Goal: Check status: Check status

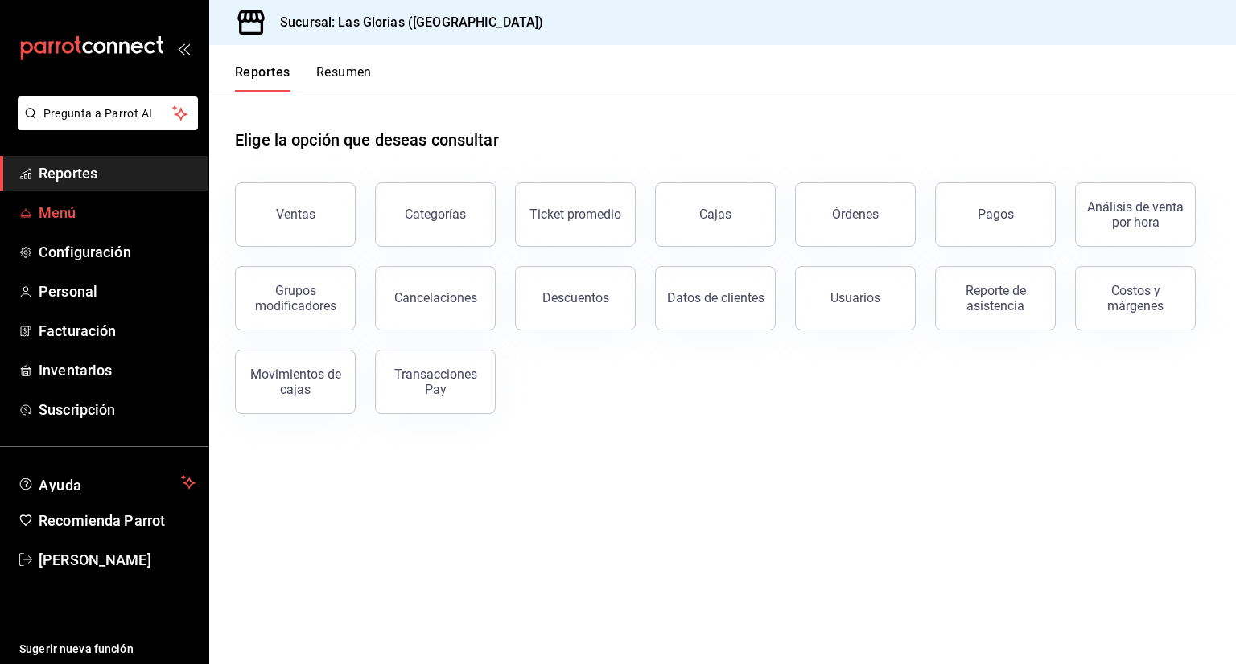
click at [84, 197] on link "Menú" at bounding box center [104, 212] width 208 height 35
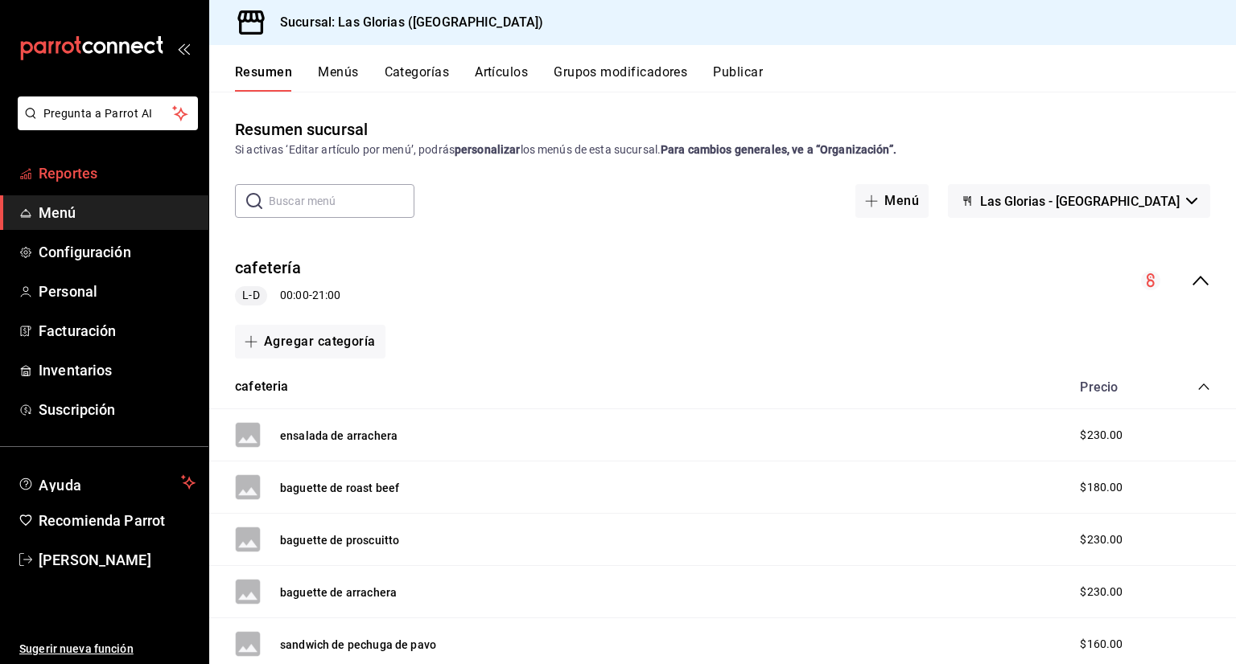
click at [111, 175] on span "Reportes" at bounding box center [117, 173] width 157 height 22
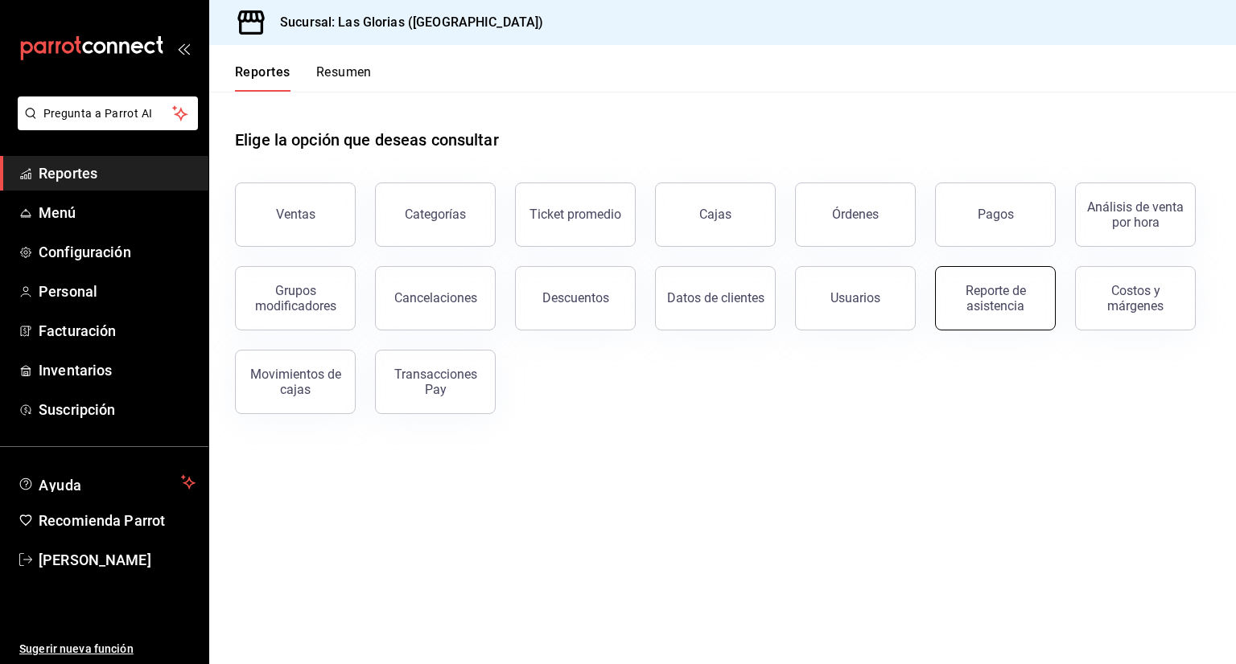
click at [975, 298] on div "Reporte de asistencia" at bounding box center [995, 298] width 100 height 31
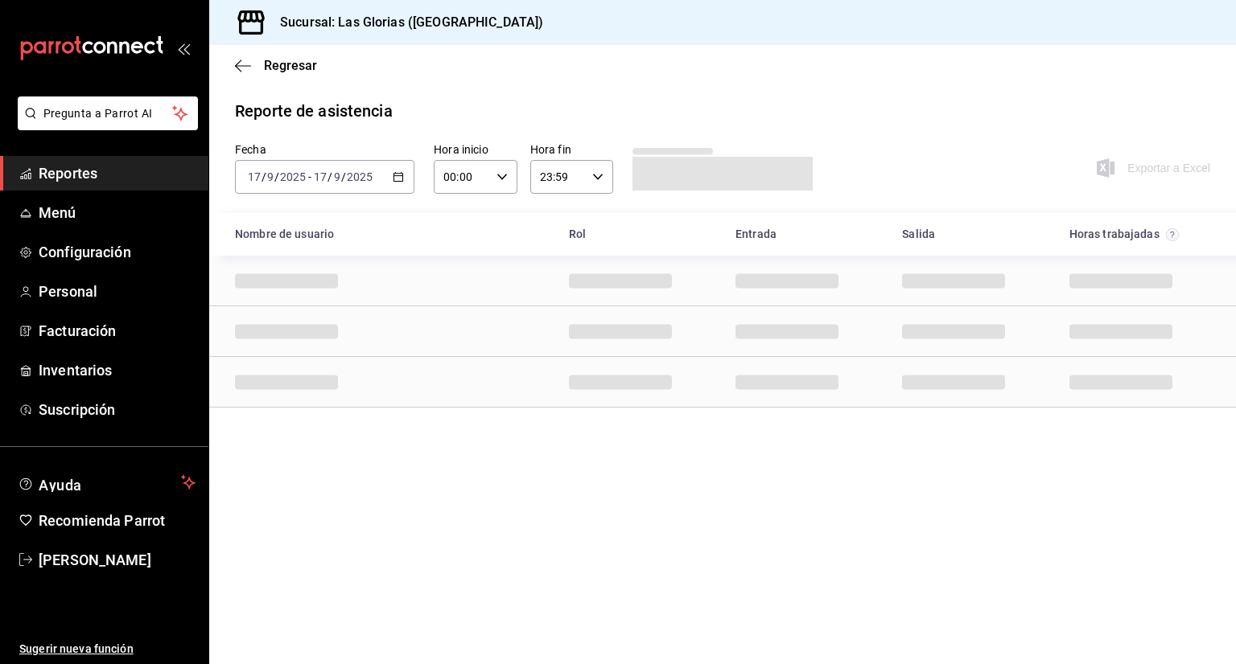
click at [402, 181] on \(Stroke\) "button" at bounding box center [398, 177] width 10 height 9
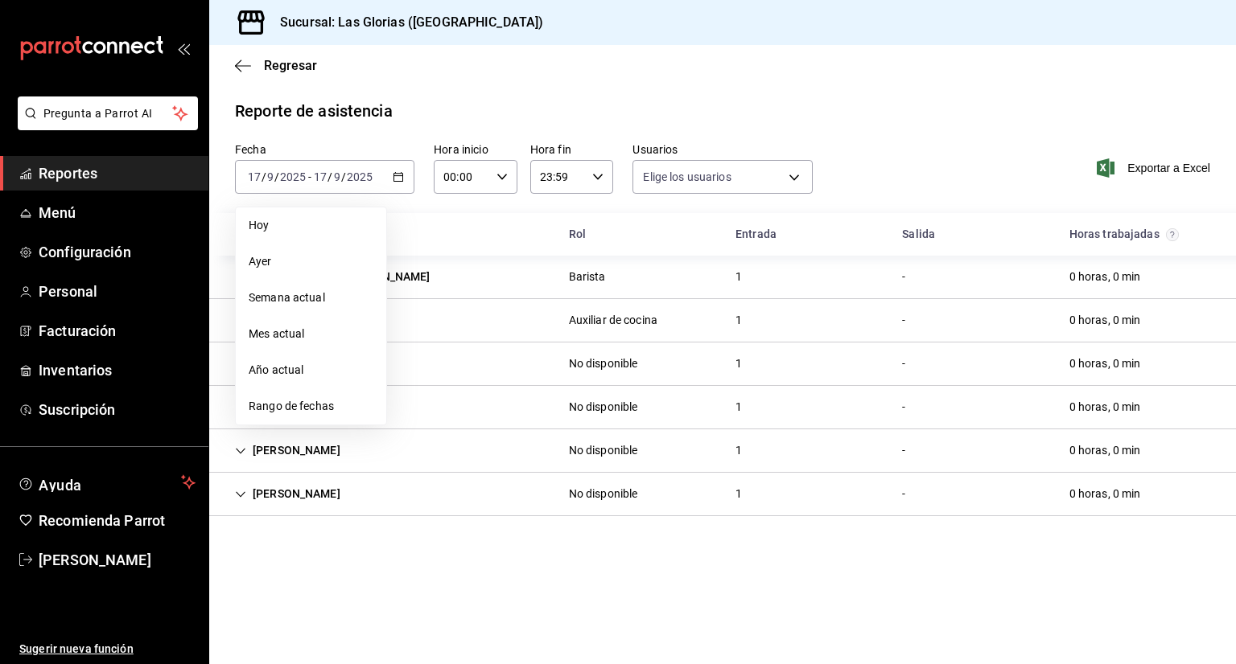
type input "035977f1-5c66-40e3-8447-9995013c5c49,3258128c-959c-4db8-b818-ee5dc2cb232c,b1b5d…"
click at [320, 407] on span "Rango de fechas" at bounding box center [311, 406] width 125 height 17
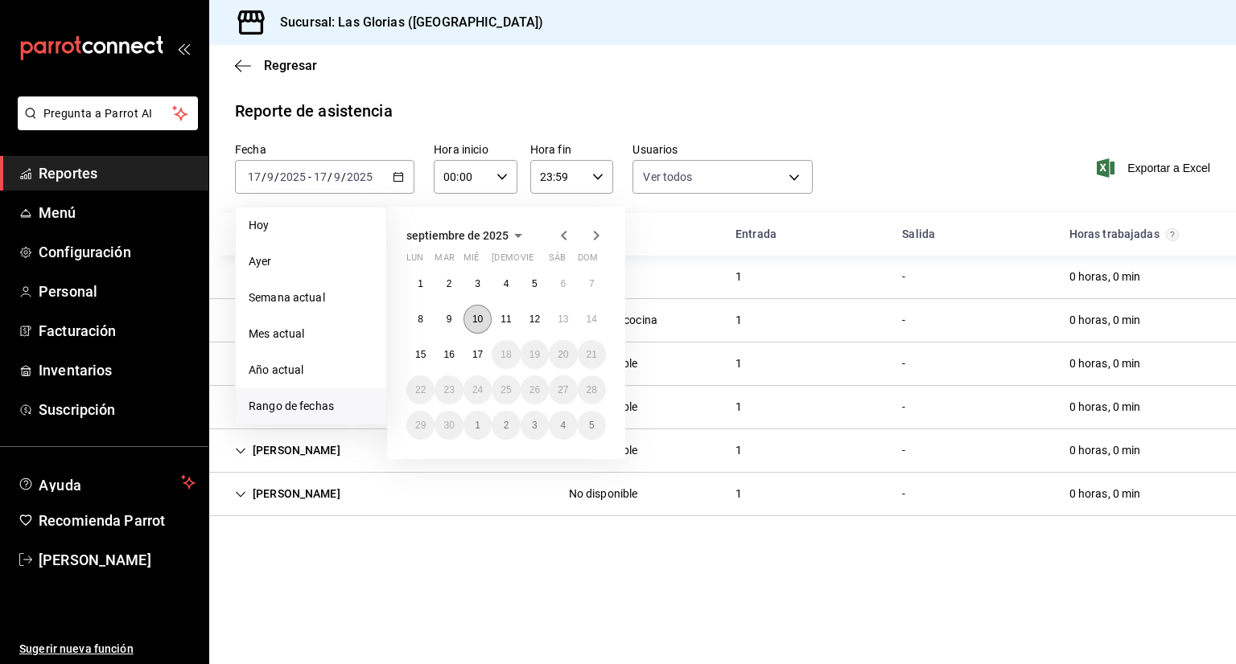
click at [476, 319] on abbr "10" at bounding box center [477, 319] width 10 height 11
click at [450, 357] on abbr "16" at bounding box center [448, 354] width 10 height 11
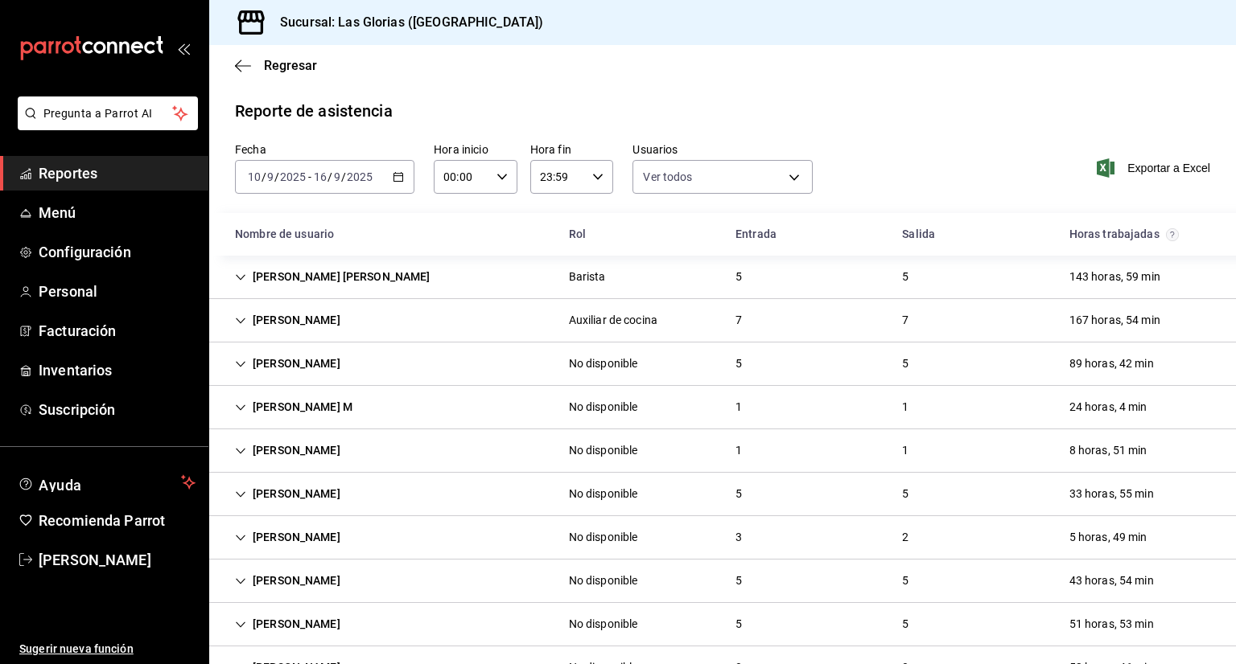
click at [396, 277] on div "[PERSON_NAME] [PERSON_NAME]" at bounding box center [332, 277] width 221 height 30
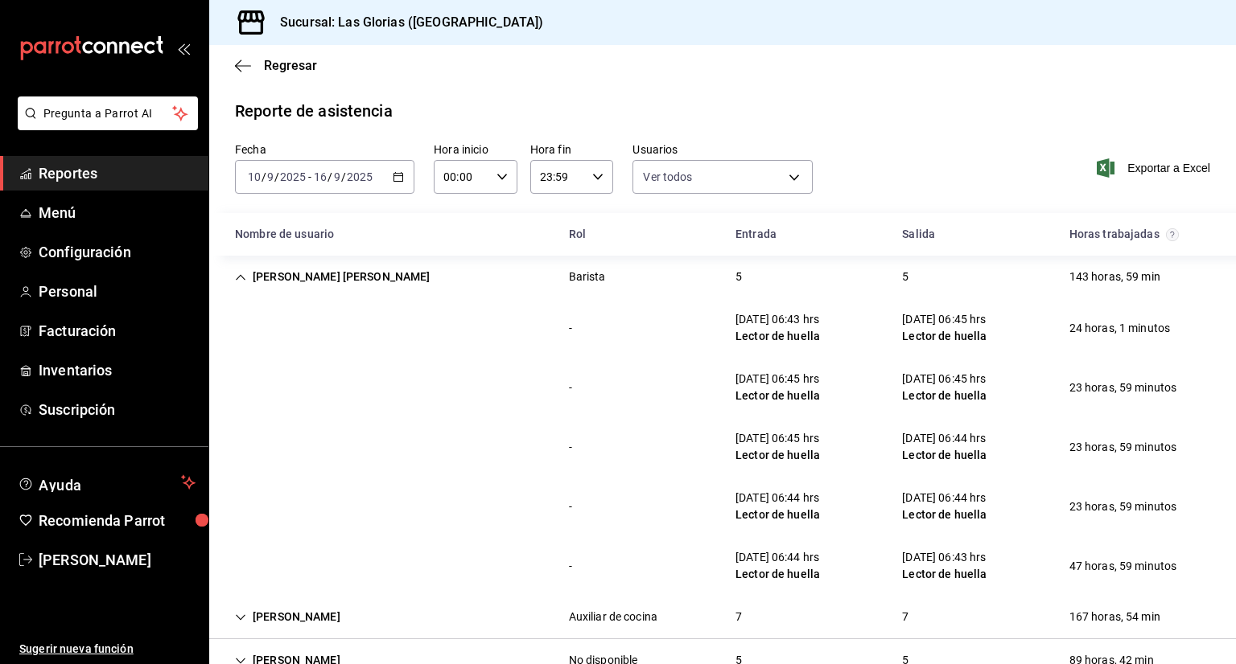
click at [301, 611] on div "[PERSON_NAME]" at bounding box center [287, 618] width 131 height 30
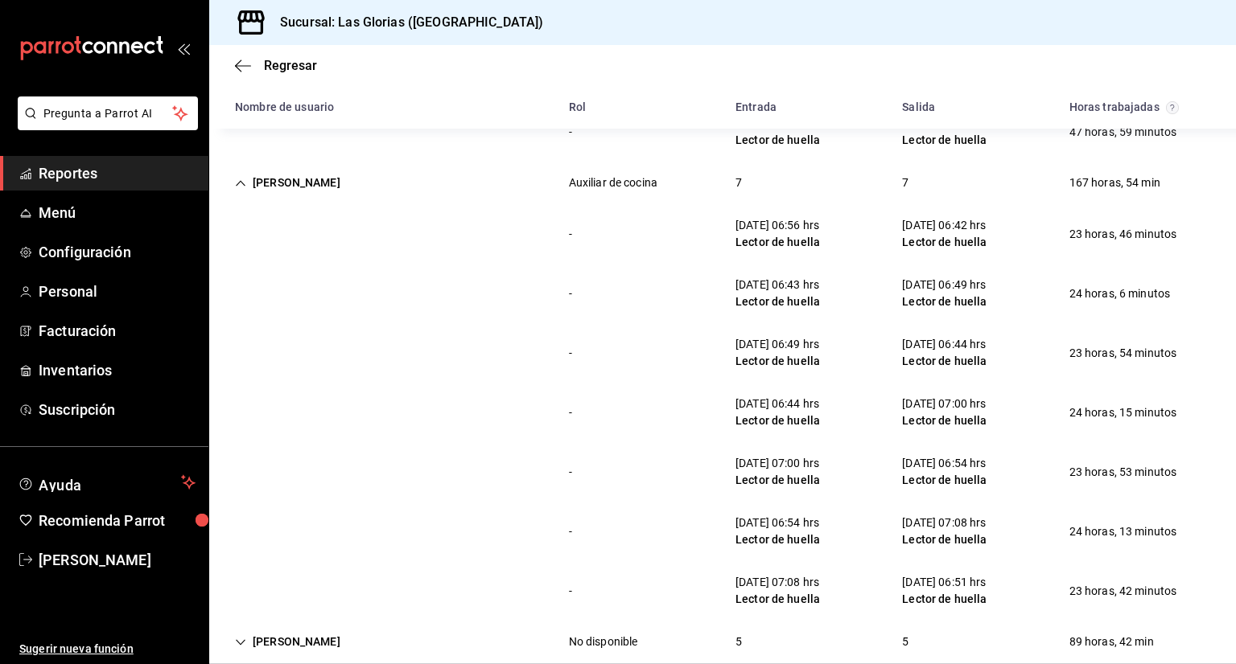
scroll to position [437, 0]
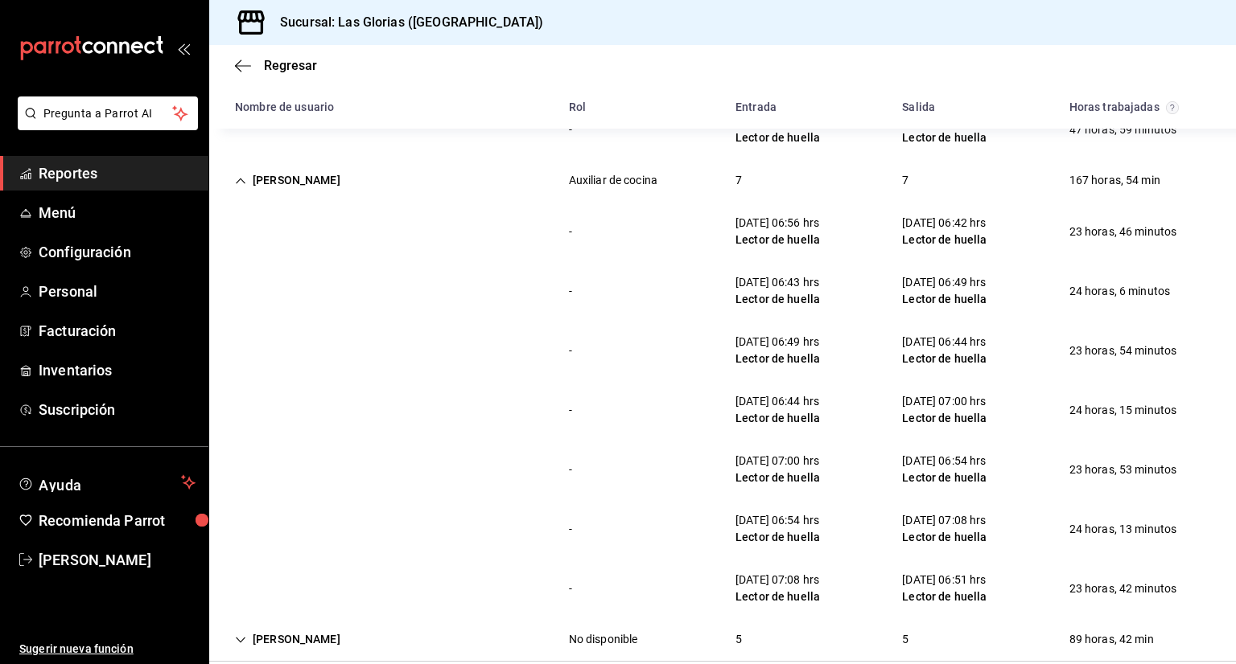
click at [751, 461] on div "[DATE] 07:00 hrs" at bounding box center [777, 461] width 84 height 17
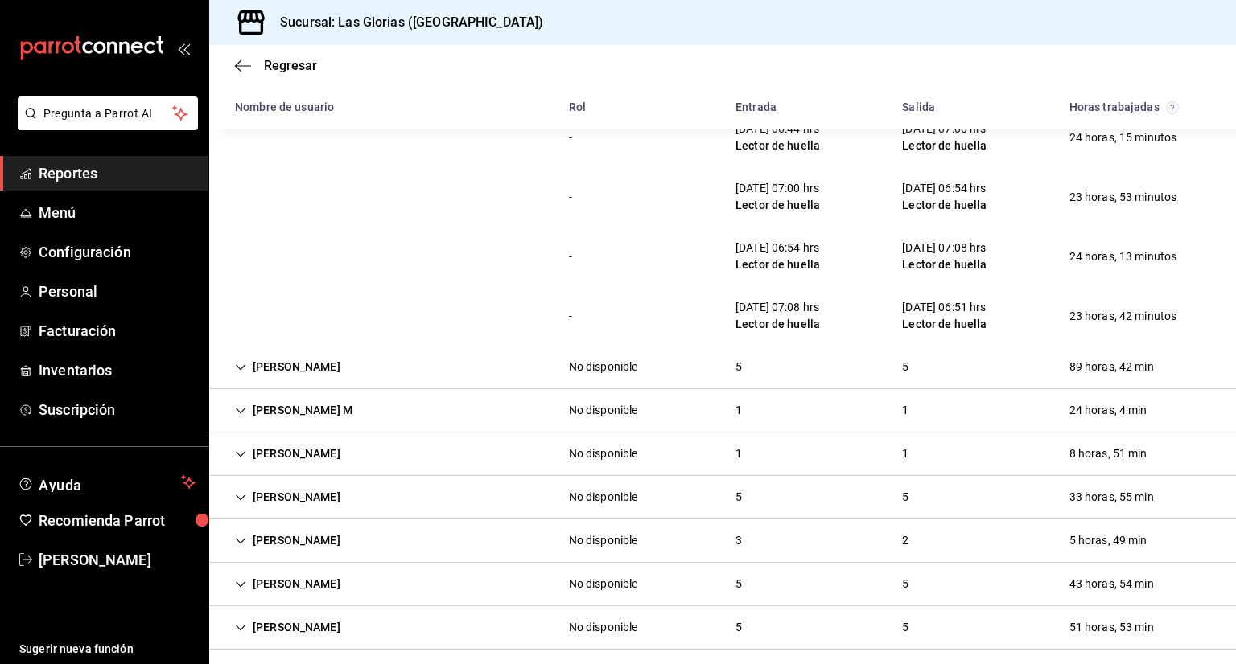
scroll to position [763, 0]
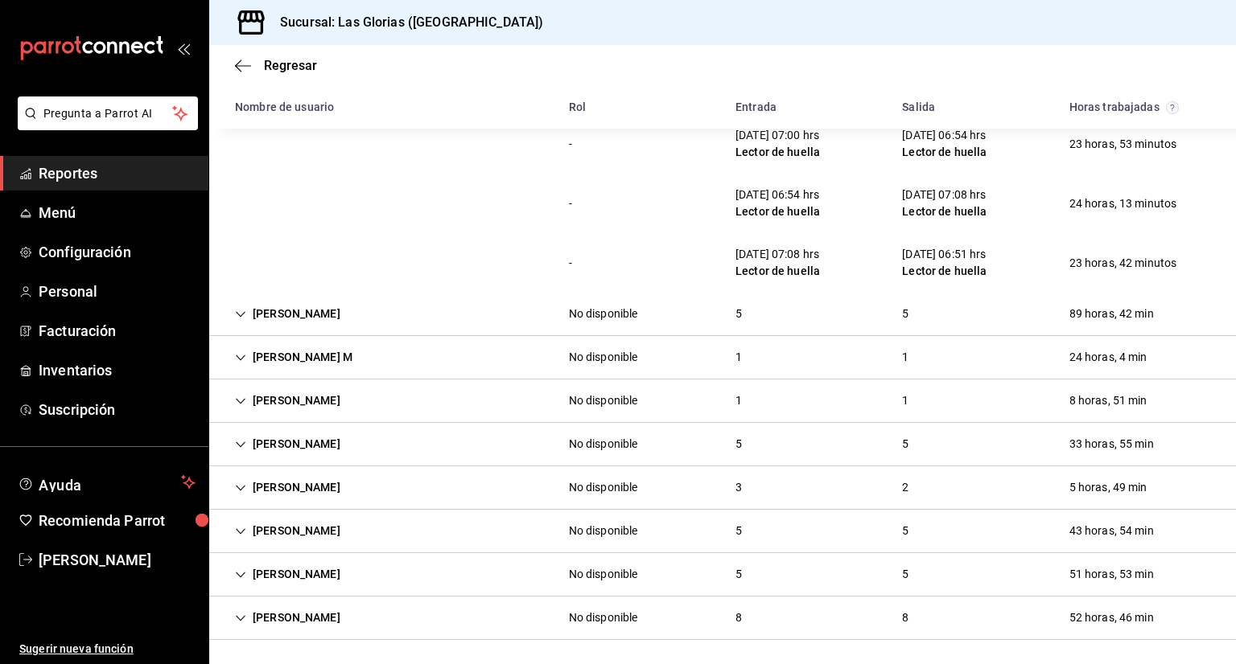
click at [255, 307] on div "[PERSON_NAME]" at bounding box center [287, 314] width 131 height 30
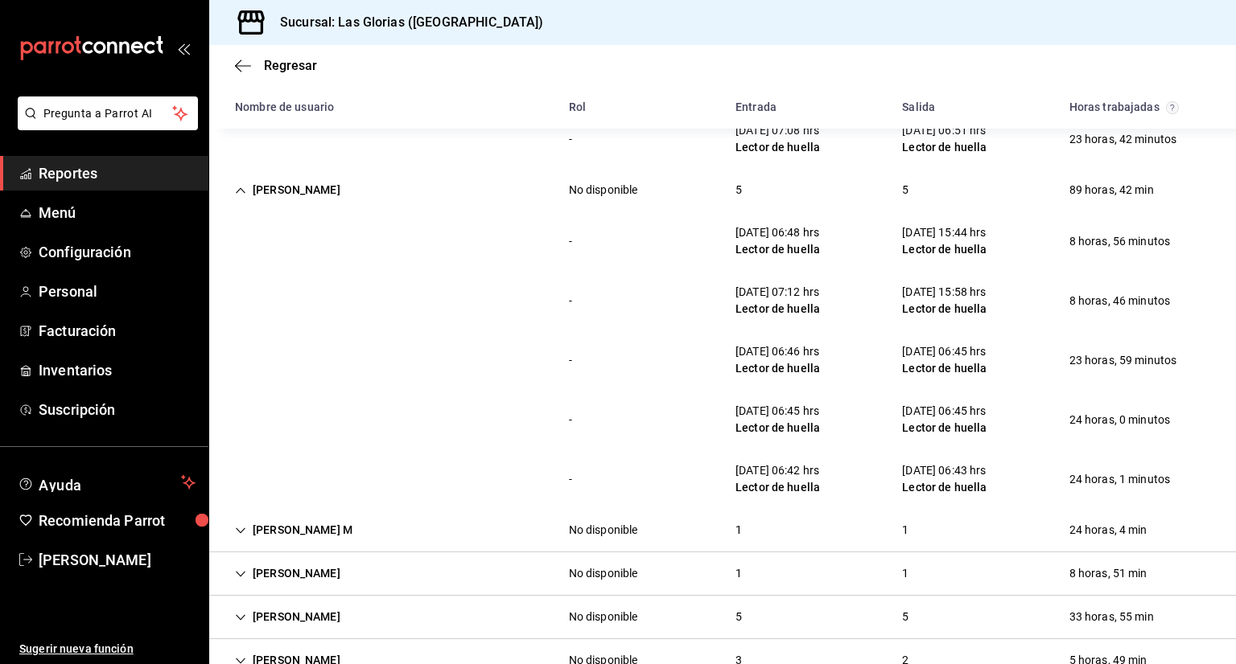
scroll to position [889, 0]
